Goal: Information Seeking & Learning: Learn about a topic

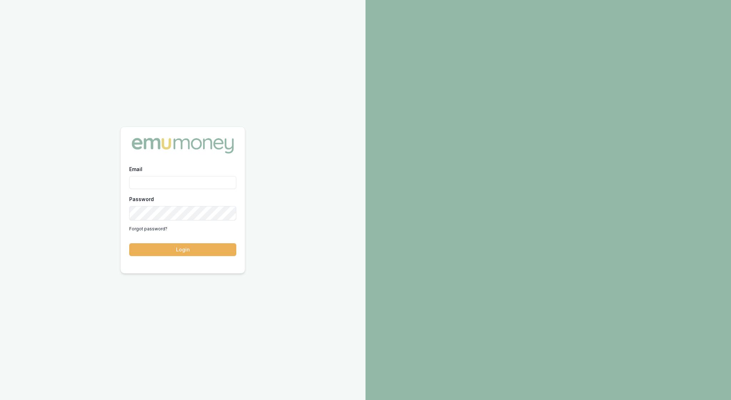
type input "rachael.connors@emumoney.com.au"
click at [198, 247] on button "Login" at bounding box center [182, 249] width 107 height 13
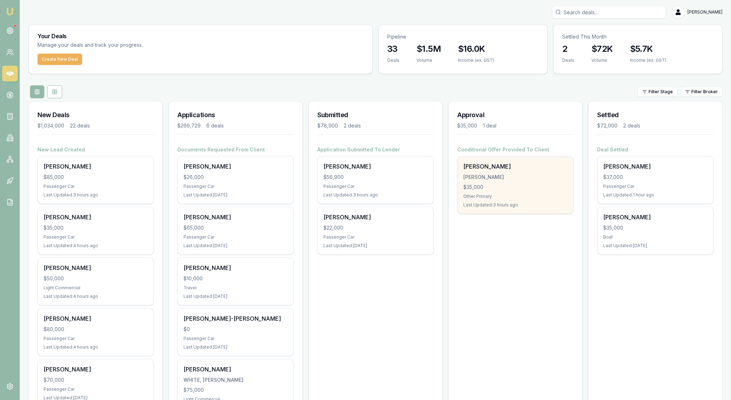
click at [520, 213] on div "Scott turner TURNER, SCOTT ANDREW $35,000 Other Primary Last Updated: 3 hours a…" at bounding box center [515, 184] width 116 height 57
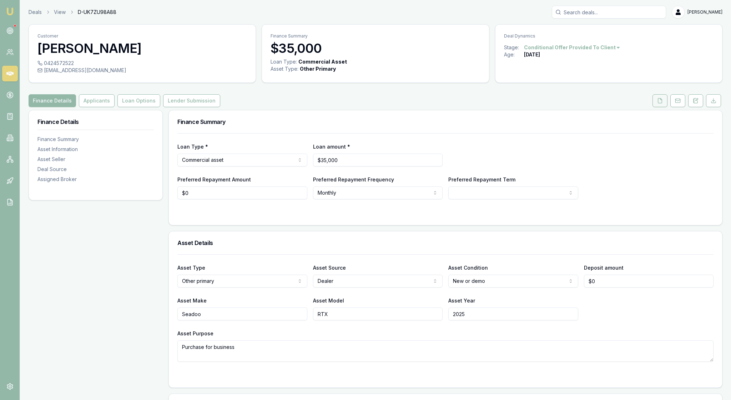
click at [657, 103] on icon at bounding box center [660, 101] width 6 height 6
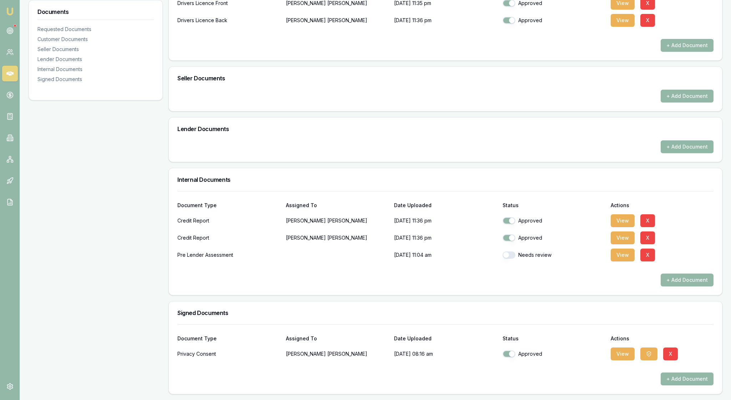
scroll to position [305, 0]
click at [510, 251] on button "button" at bounding box center [508, 254] width 13 height 7
checkbox input "true"
click at [621, 248] on button "View" at bounding box center [622, 254] width 24 height 13
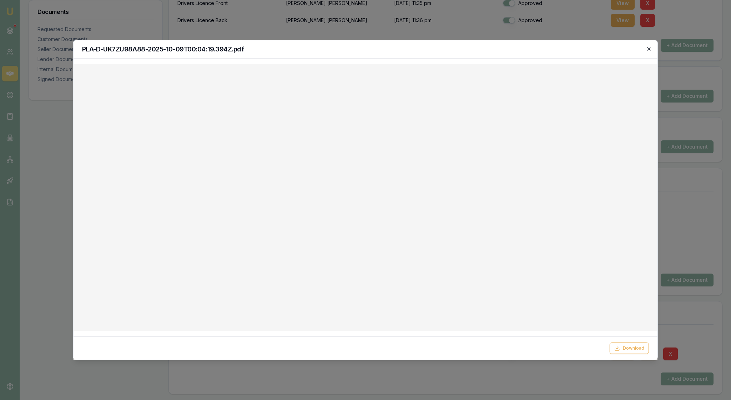
click at [646, 47] on icon "button" at bounding box center [649, 49] width 6 height 6
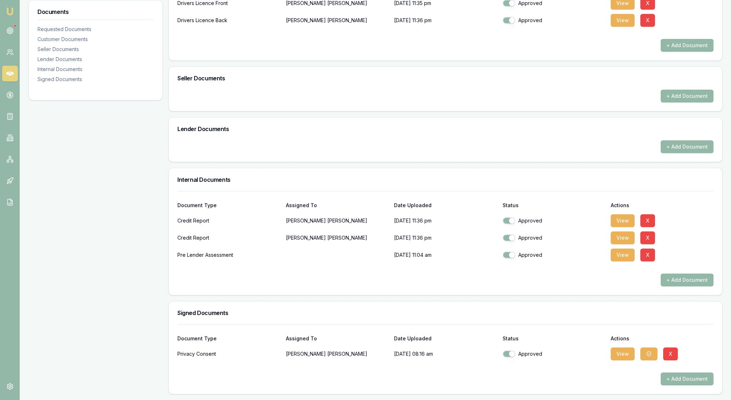
click at [551, 177] on h3 "Internal Documents" at bounding box center [445, 180] width 536 height 6
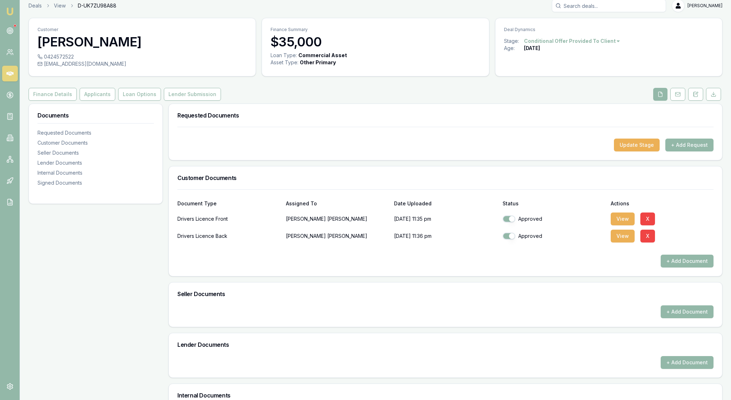
scroll to position [0, 0]
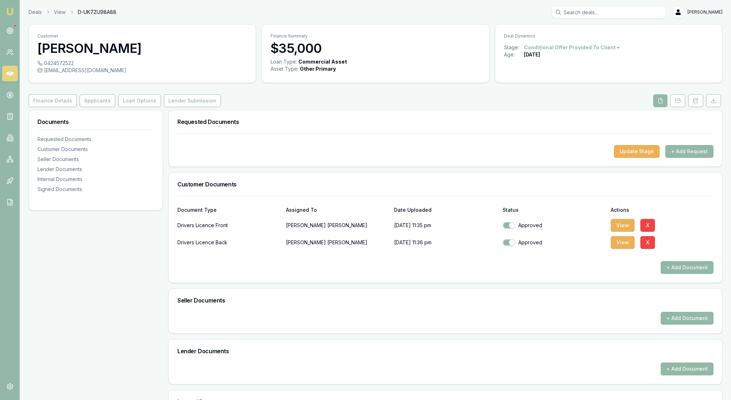
click at [9, 11] on img at bounding box center [10, 11] width 9 height 9
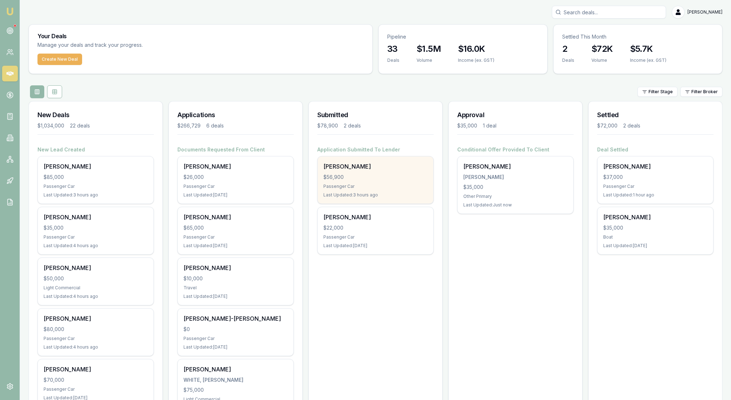
click at [375, 198] on div "Last Updated: 3 hours ago" at bounding box center [375, 195] width 104 height 6
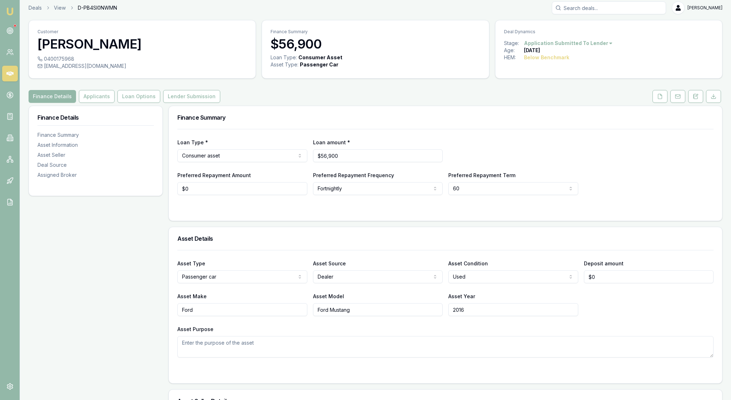
scroll to position [-1, 0]
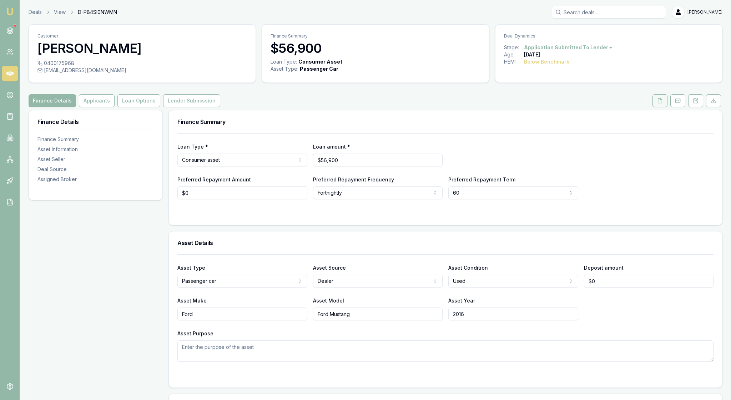
click at [652, 107] on button at bounding box center [659, 100] width 15 height 13
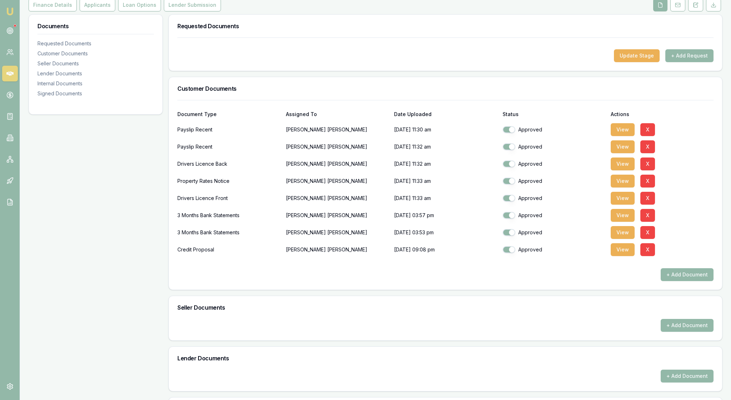
scroll to position [121, 0]
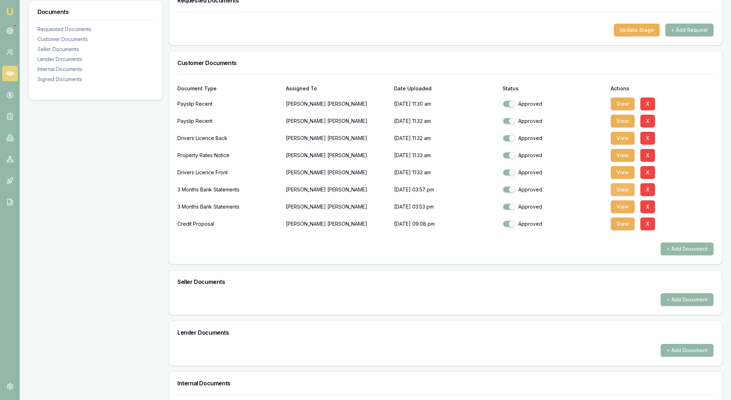
click at [624, 196] on button "View" at bounding box center [622, 189] width 24 height 13
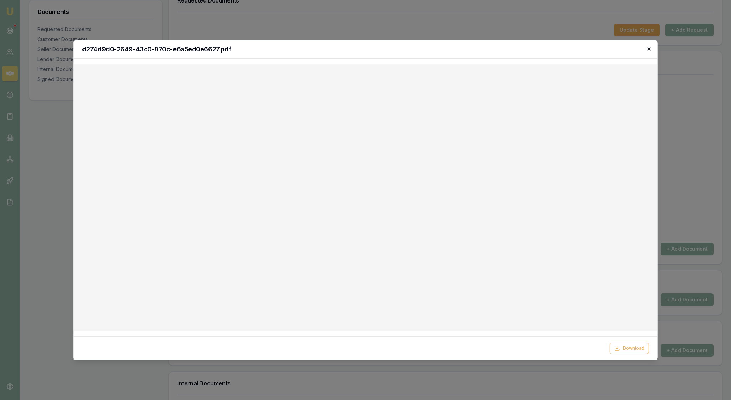
click at [647, 50] on icon "button" at bounding box center [648, 48] width 3 height 3
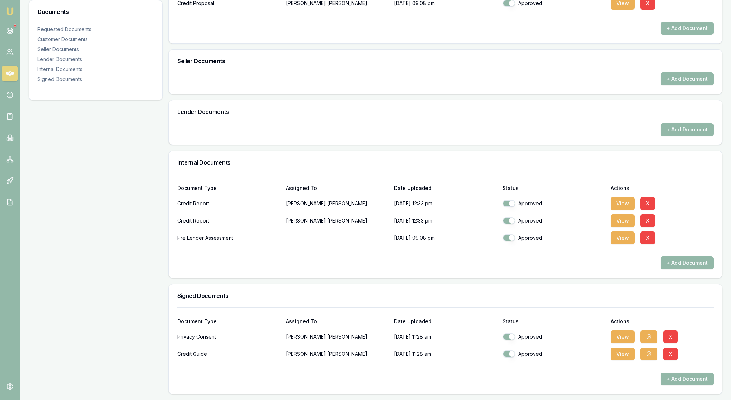
scroll to position [441, 0]
click at [626, 197] on button "View" at bounding box center [622, 203] width 24 height 13
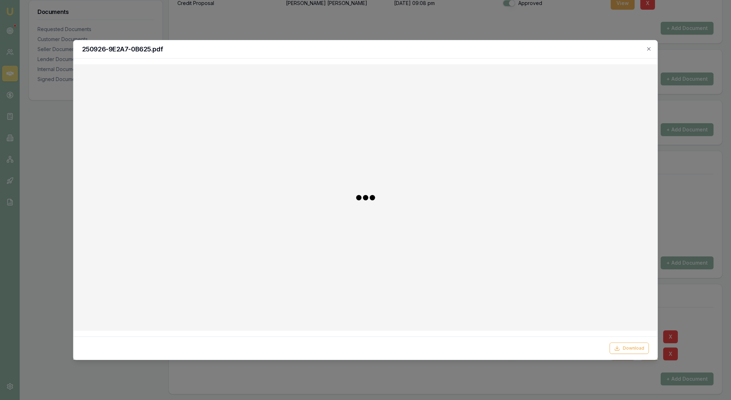
scroll to position [440, 0]
click at [647, 49] on icon "button" at bounding box center [649, 49] width 6 height 6
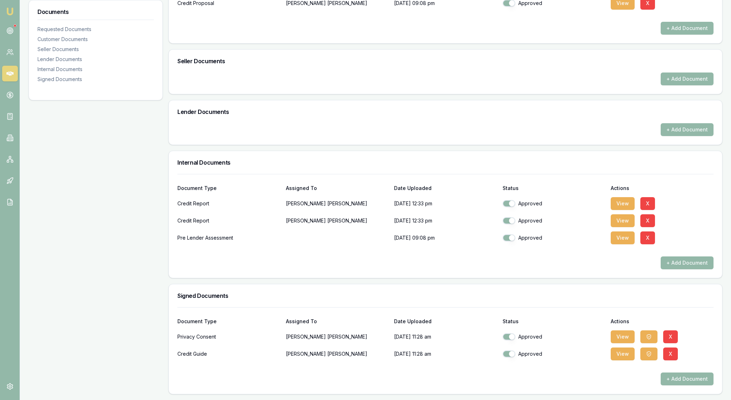
click at [559, 151] on div "Internal Documents" at bounding box center [445, 162] width 553 height 23
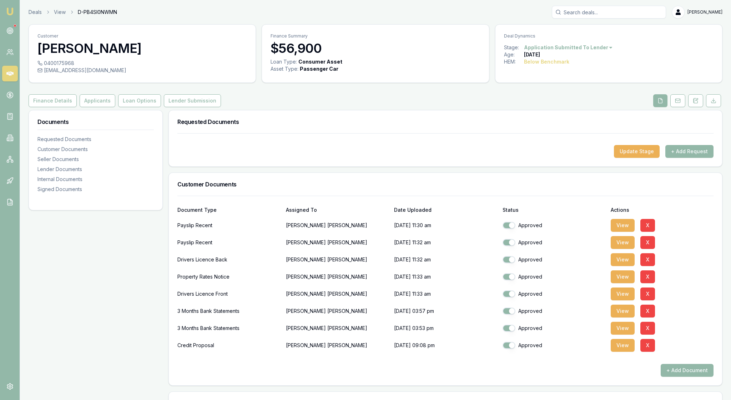
scroll to position [0, 0]
click at [14, 12] on img at bounding box center [10, 11] width 9 height 9
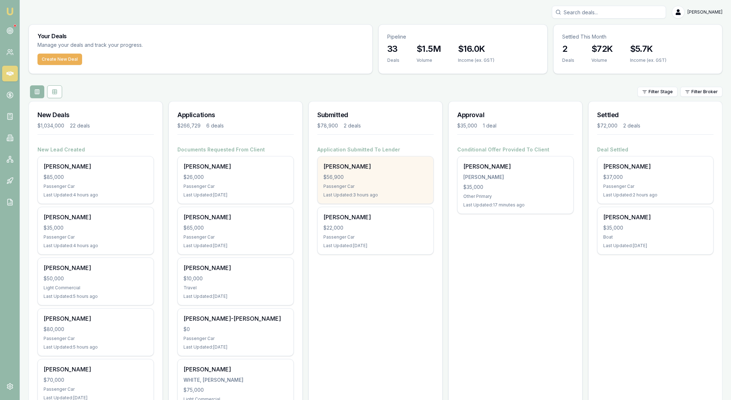
click at [392, 203] on div "Hendrik Van Wyk $56,900 Passenger Car Last Updated: 3 hours ago" at bounding box center [376, 179] width 116 height 47
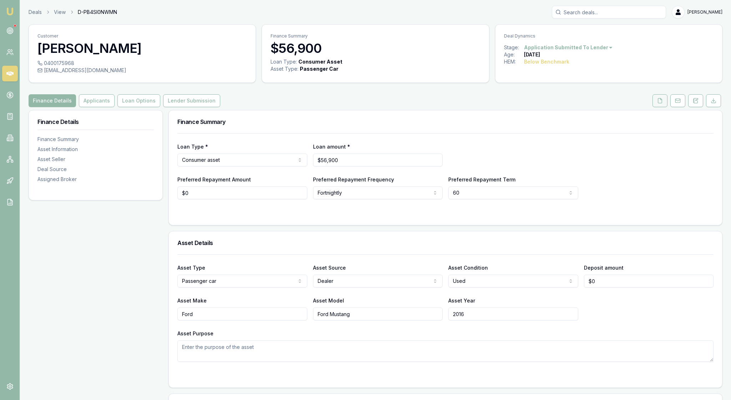
click at [652, 107] on button at bounding box center [659, 100] width 15 height 13
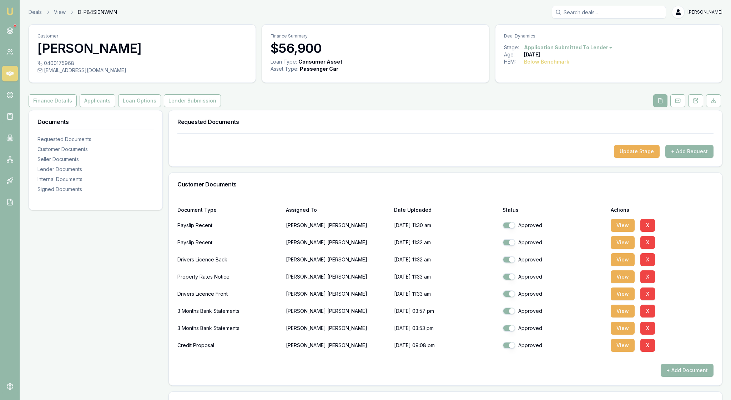
click at [498, 195] on div "Customer Documents" at bounding box center [445, 184] width 553 height 23
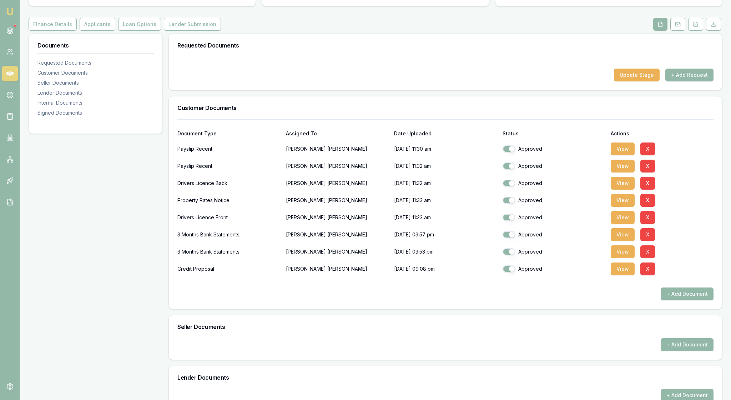
scroll to position [78, 0]
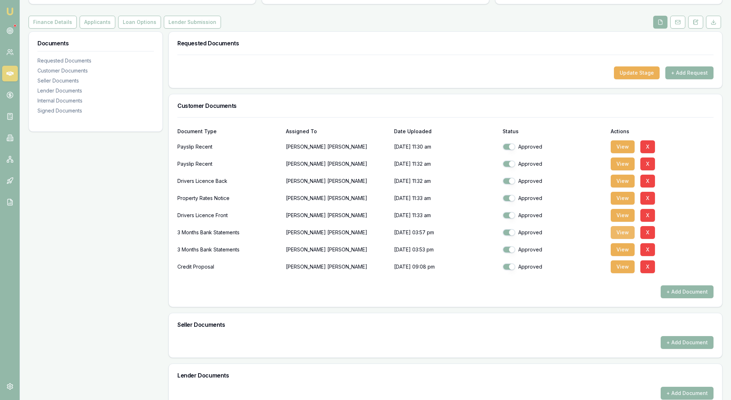
click at [626, 239] on button "View" at bounding box center [622, 232] width 24 height 13
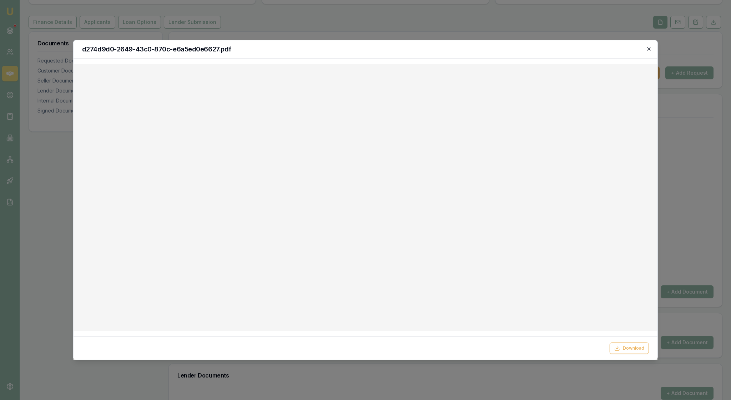
click at [646, 48] on icon "button" at bounding box center [649, 49] width 6 height 6
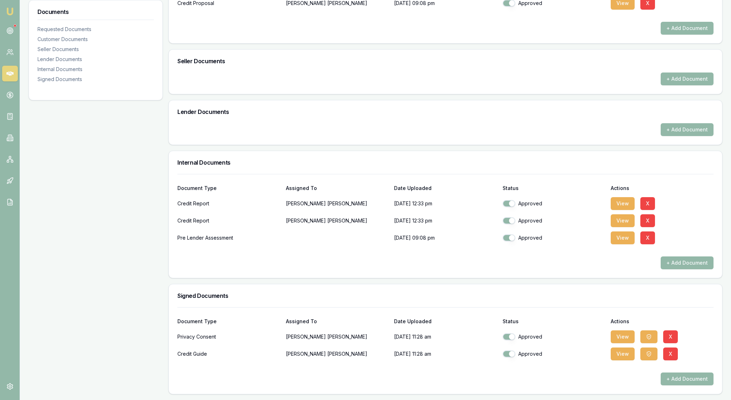
scroll to position [427, 0]
click at [624, 197] on button "View" at bounding box center [622, 203] width 24 height 13
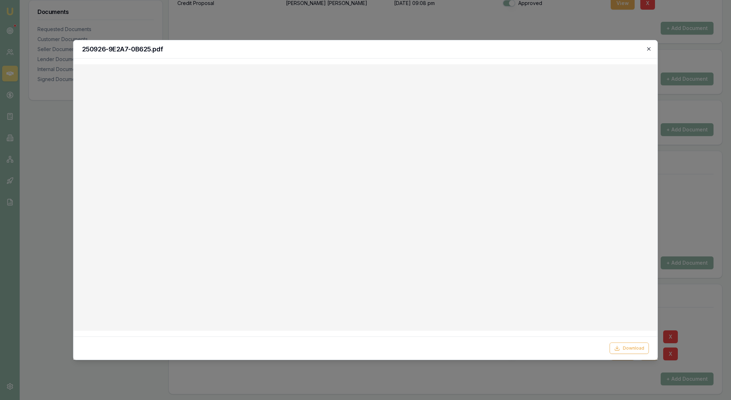
click at [648, 49] on icon "button" at bounding box center [649, 49] width 6 height 6
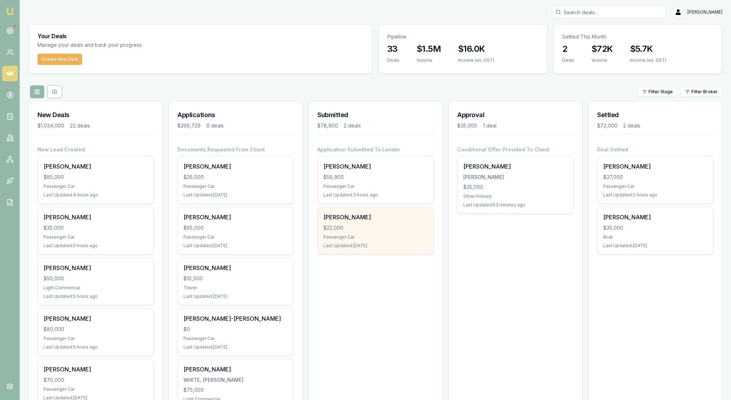
click at [394, 254] on div "Rebecca Bardon $22,000 Passenger Car Last Updated: 78 days ago" at bounding box center [376, 230] width 116 height 47
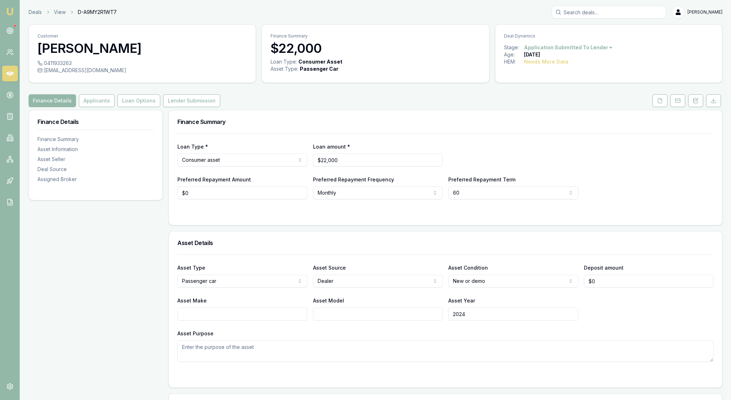
click at [634, 54] on html "Emu Broker Deals View D-A9MY2R1WT7 [PERSON_NAME] Toggle Menu Customer [PERSON_N…" at bounding box center [365, 200] width 731 height 400
click at [597, 126] on div "- Not Qualified" at bounding box center [576, 123] width 42 height 11
click at [14, 12] on img at bounding box center [10, 11] width 9 height 9
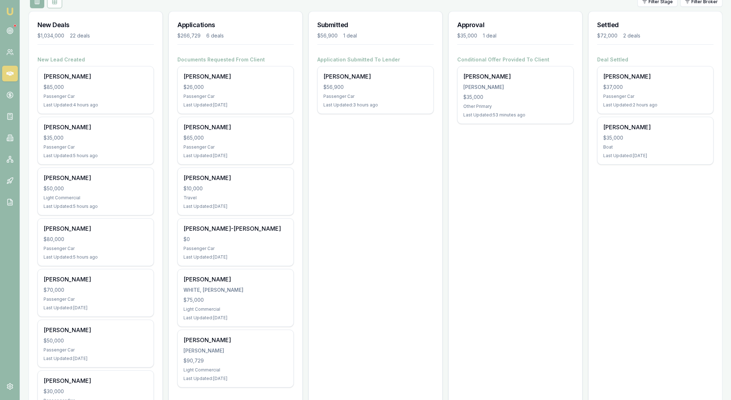
scroll to position [100, 0]
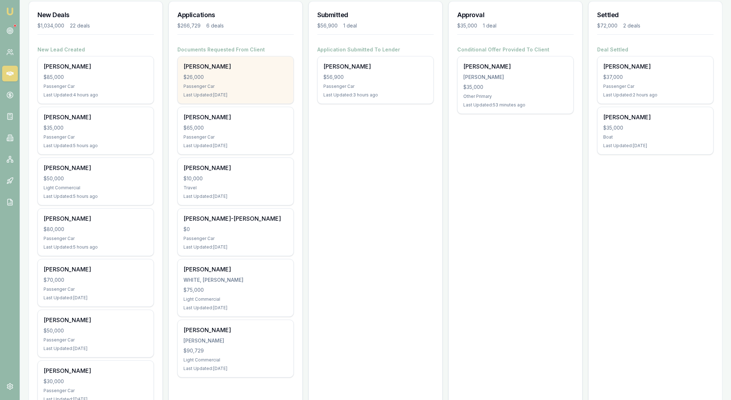
click at [256, 103] on div "Tracey Loughhead $26,000 Passenger Car Last Updated: 2 days ago" at bounding box center [236, 79] width 116 height 47
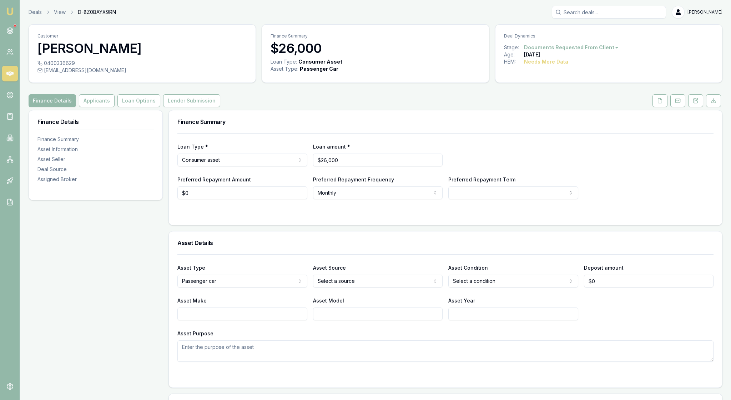
click at [12, 14] on img at bounding box center [10, 11] width 9 height 9
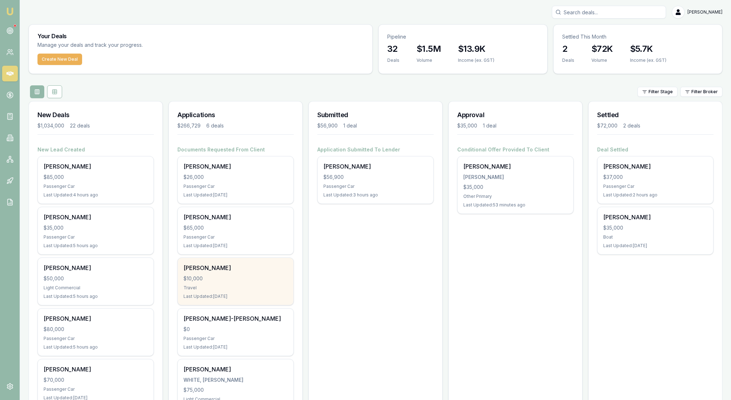
click at [256, 282] on div "$10,000" at bounding box center [235, 278] width 104 height 7
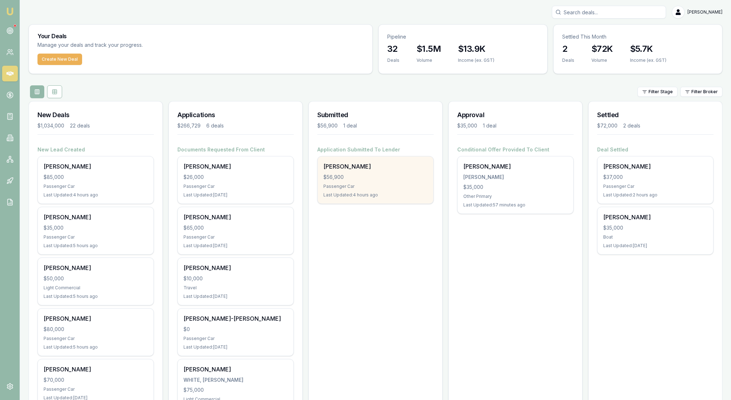
click at [387, 189] on div "Passenger Car" at bounding box center [375, 186] width 104 height 6
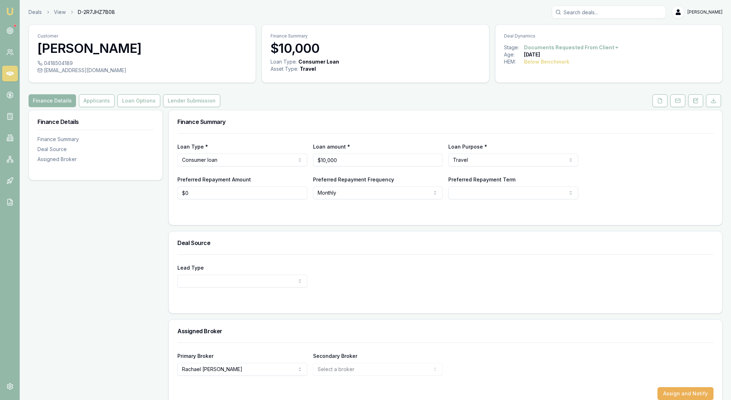
click at [519, 105] on div "Customer Brooke Adams 0418504189 nurse@ashburtonmedicalclinic.com Finance Summa…" at bounding box center [376, 216] width 694 height 384
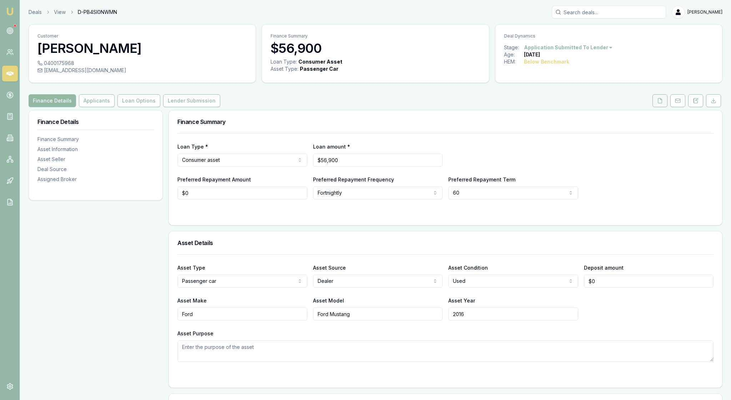
click at [660, 100] on polyline at bounding box center [660, 98] width 1 height 1
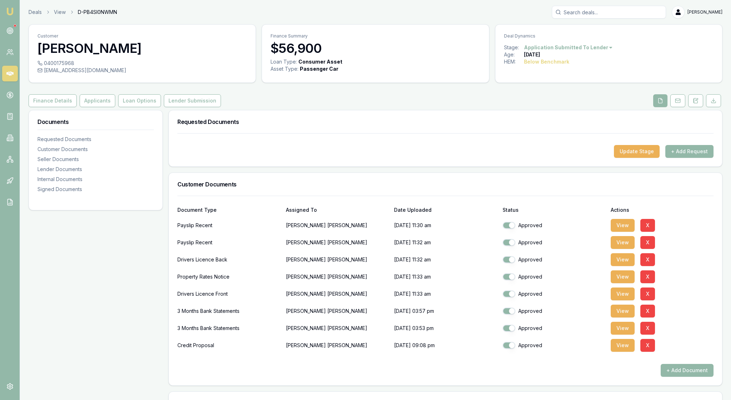
click at [681, 249] on div "View X" at bounding box center [661, 242] width 103 height 14
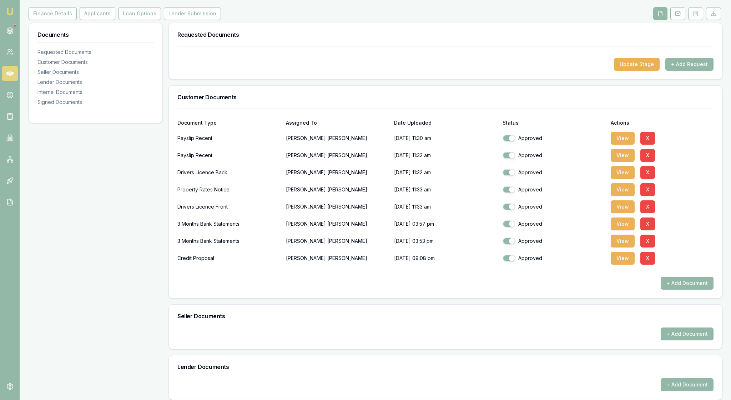
scroll to position [91, 0]
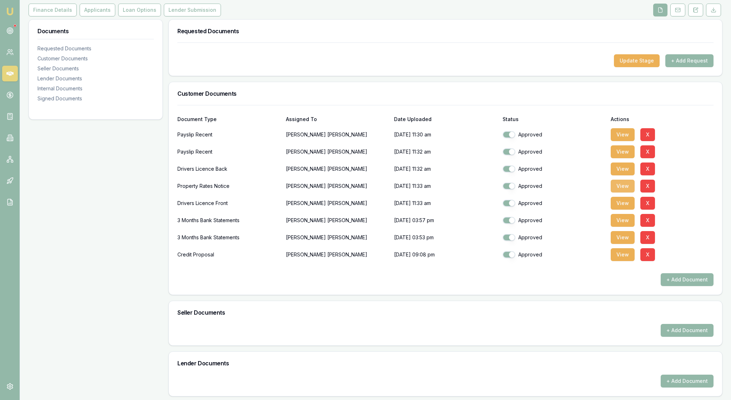
click at [623, 192] on button "View" at bounding box center [622, 185] width 24 height 13
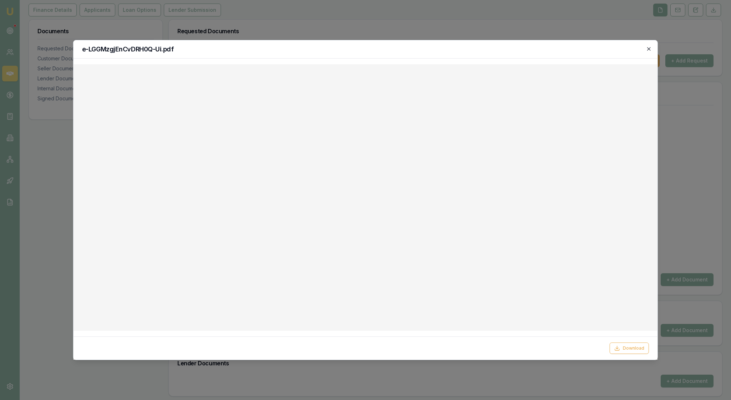
click at [648, 49] on icon "button" at bounding box center [649, 49] width 6 height 6
